Goal: Task Accomplishment & Management: Understand process/instructions

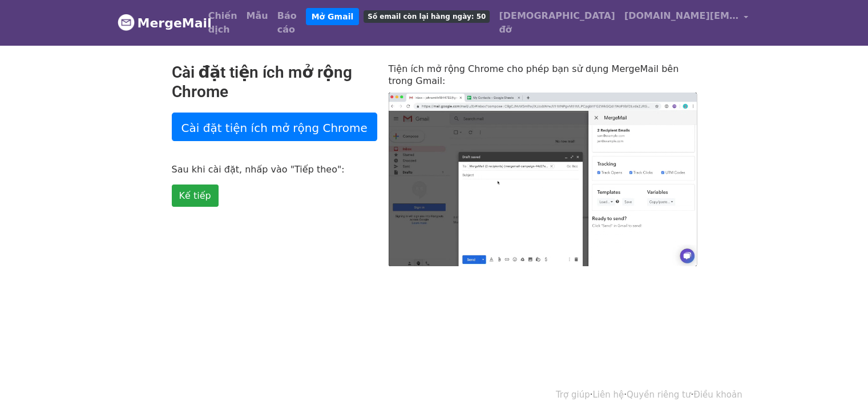
click at [774, 139] on body "MergeMail Chiến dịch Mẫu Báo cáo Mở Gmail Số email còn lại hàng ngày: 50 Giúp đ…" at bounding box center [434, 156] width 868 height 312
type input "30.37"
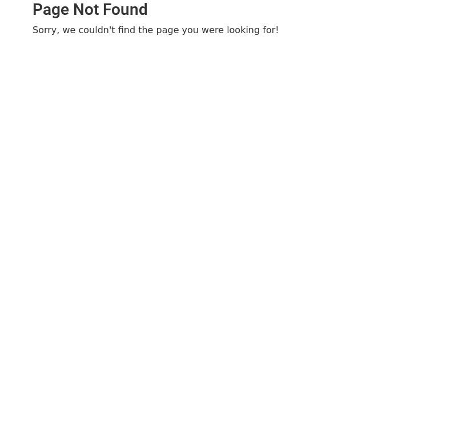
click at [355, 49] on body "Page Not Found Sorry, we couldn't find the page you were looking for!" at bounding box center [229, 41] width 459 height 82
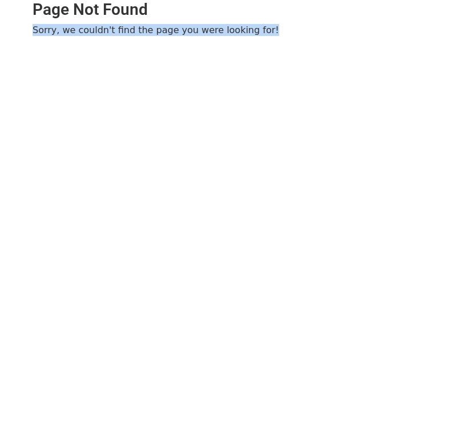
click at [355, 49] on body "Page Not Found Sorry, we couldn't find the page you were looking for!" at bounding box center [229, 41] width 459 height 82
click at [208, 32] on p "Sorry, we couldn't find the page you were looking for!" at bounding box center [230, 30] width 394 height 12
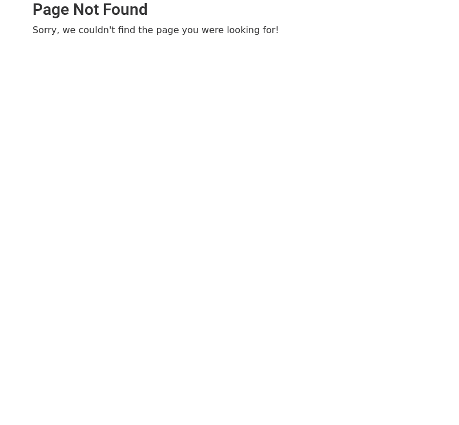
click at [278, 51] on body "Page Not Found Sorry, we couldn't find the page you were looking for!" at bounding box center [229, 41] width 459 height 82
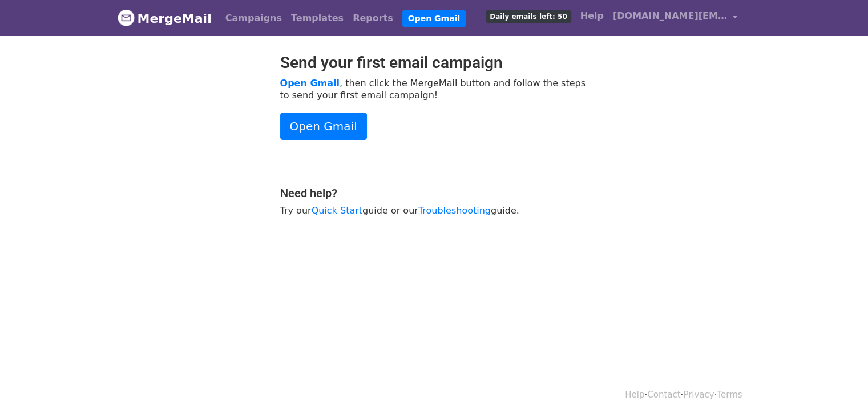
drag, startPoint x: 0, startPoint y: 0, endPoint x: 674, endPoint y: 300, distance: 737.8
click at [674, 300] on html "MergeMail Campaigns Templates Reports Open Gmail Daily emails left: 50 Help tem…" at bounding box center [434, 208] width 868 height 417
click at [323, 124] on link "Open Gmail" at bounding box center [323, 125] width 87 height 27
click at [336, 124] on link "Open Gmail" at bounding box center [323, 125] width 87 height 27
click at [402, 21] on link "Open Gmail" at bounding box center [433, 18] width 63 height 17
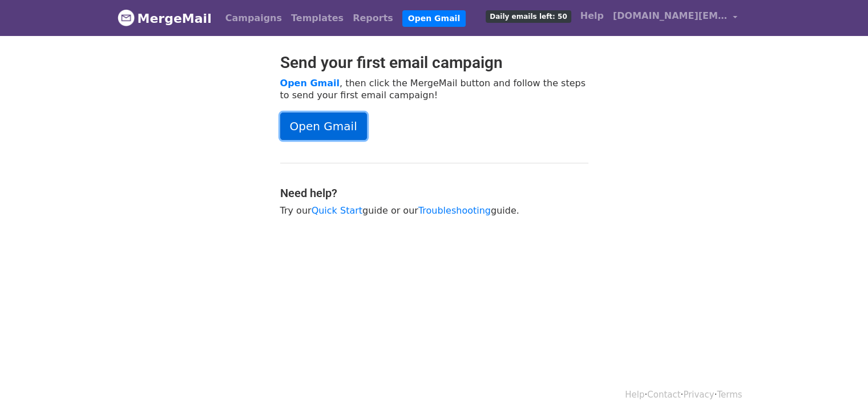
click at [335, 132] on link "Open Gmail" at bounding box center [323, 125] width 87 height 27
click at [402, 21] on link "Open Gmail" at bounding box center [433, 18] width 63 height 17
click at [504, 142] on div "Send your first email campaign Open Gmail , then click the MergeMail button and…" at bounding box center [434, 140] width 325 height 175
click at [179, 25] on link "MergeMail" at bounding box center [165, 18] width 94 height 24
click at [716, 83] on div "Send your first email campaign Open Gmail , then click the MergeMail button and…" at bounding box center [434, 140] width 651 height 175
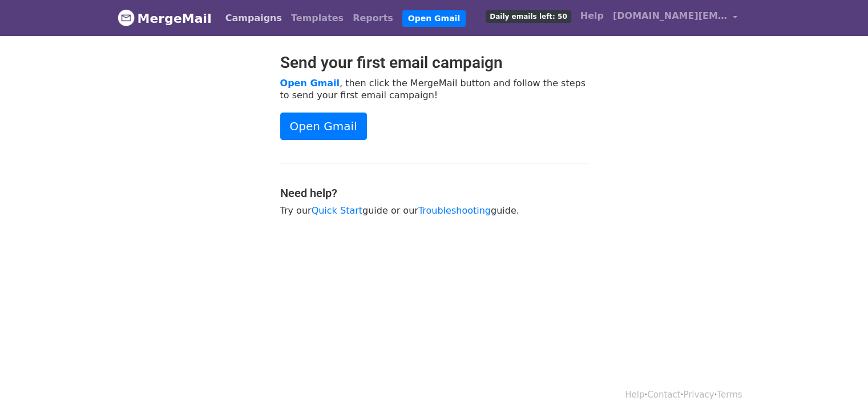
click at [240, 17] on link "Campaigns" at bounding box center [254, 18] width 66 height 23
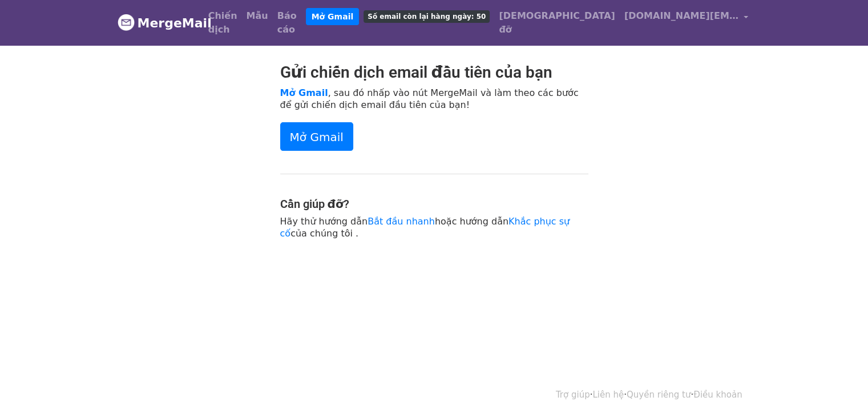
click at [486, 124] on div "Mở Gmail" at bounding box center [434, 136] width 308 height 29
click at [306, 87] on font "Mở Gmail" at bounding box center [304, 92] width 48 height 11
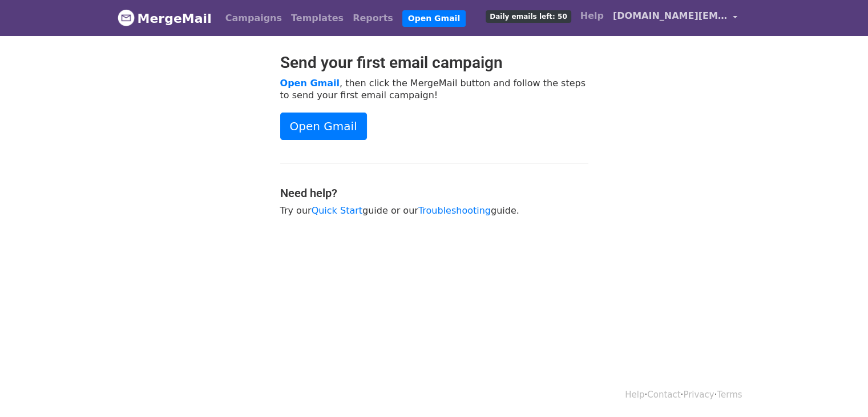
click at [683, 18] on span "[DOMAIN_NAME][EMAIL_ADDRESS][DOMAIN_NAME]" at bounding box center [670, 16] width 114 height 14
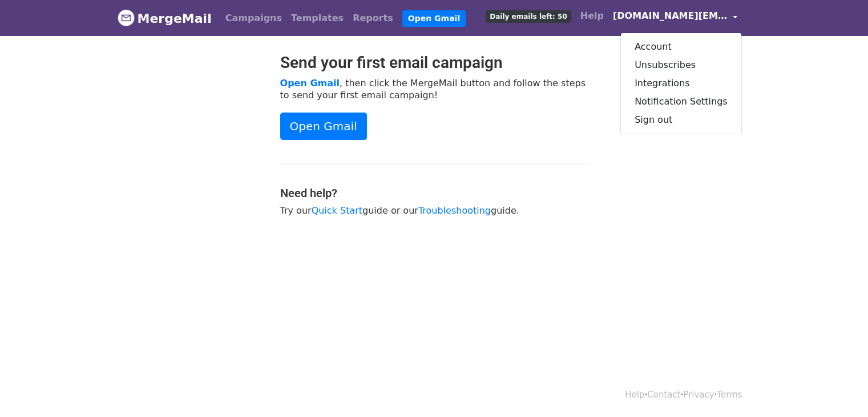
click at [599, 42] on body "MergeMail Campaigns Templates Reports Open Gmail Daily emails left: 50 Help tem…" at bounding box center [434, 136] width 868 height 273
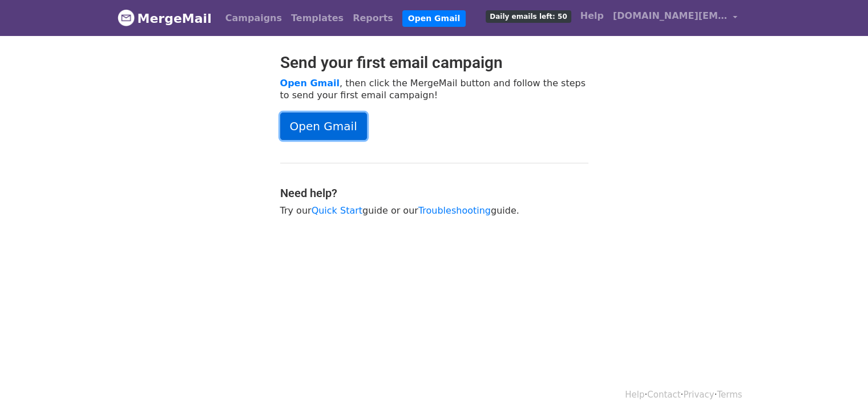
click at [334, 127] on link "Open Gmail" at bounding box center [323, 125] width 87 height 27
click at [242, 17] on link "Campaigns" at bounding box center [254, 18] width 66 height 23
click at [635, 116] on div "Send your first email campaign Open Gmail , then click the MergeMail button and…" at bounding box center [434, 140] width 651 height 175
click at [679, 10] on span "[DOMAIN_NAME][EMAIL_ADDRESS][DOMAIN_NAME]" at bounding box center [670, 16] width 114 height 14
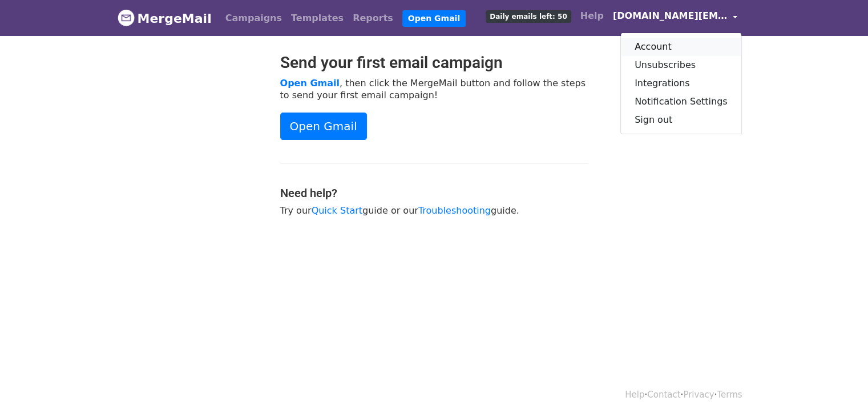
click at [679, 46] on link "Account" at bounding box center [681, 47] width 120 height 18
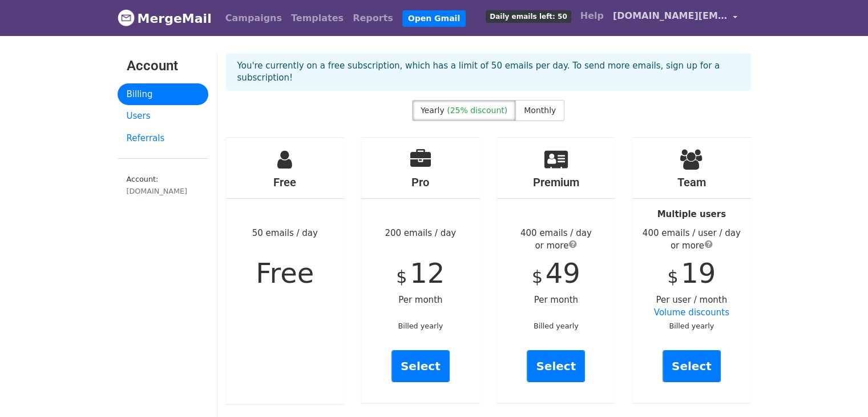
click at [689, 17] on span "[DOMAIN_NAME][EMAIL_ADDRESS][DOMAIN_NAME]" at bounding box center [670, 16] width 114 height 14
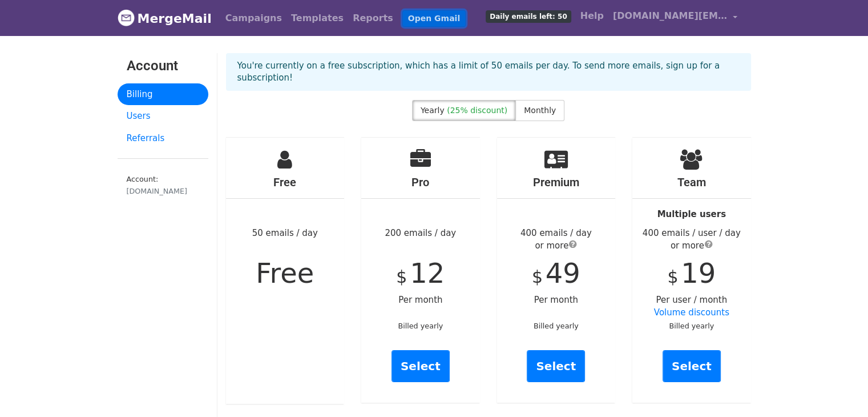
click at [402, 23] on link "Open Gmail" at bounding box center [433, 18] width 63 height 17
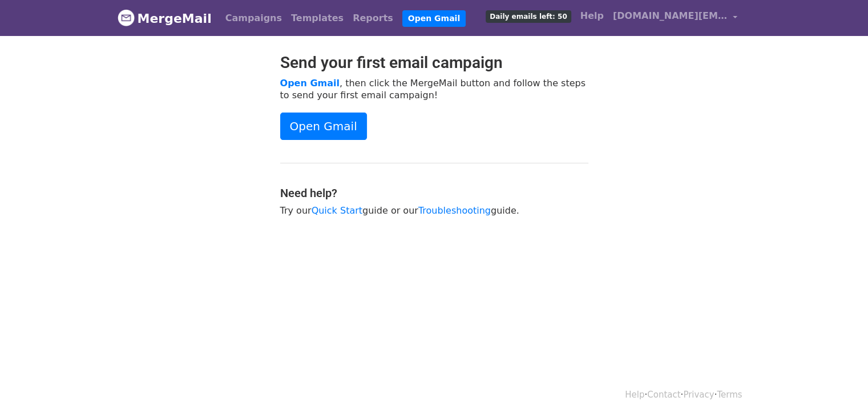
click at [726, 142] on div "Send your first email campaign Open Gmail , then click the MergeMail button and…" at bounding box center [434, 140] width 651 height 175
